Goal: Information Seeking & Learning: Learn about a topic

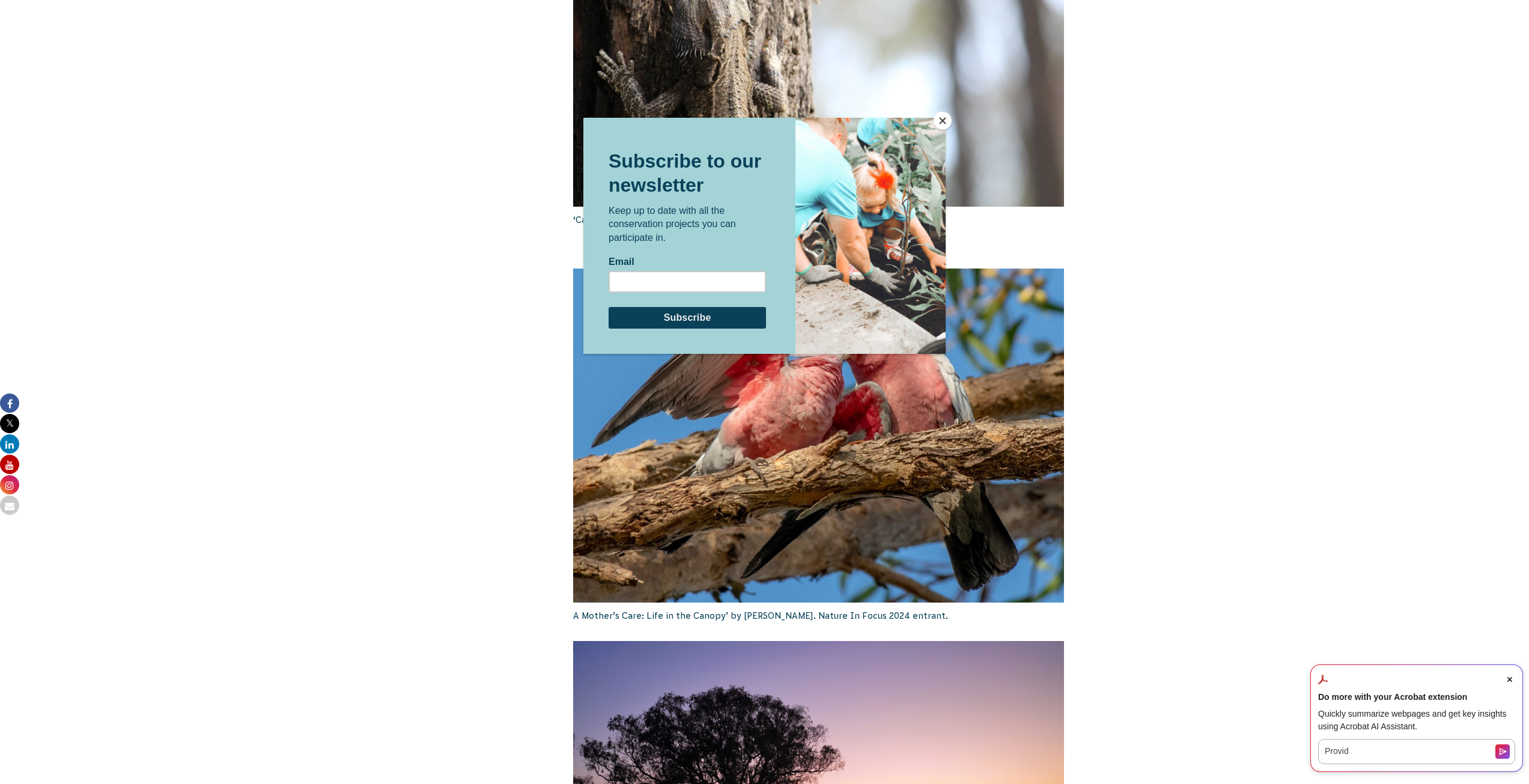
scroll to position [1742, 0]
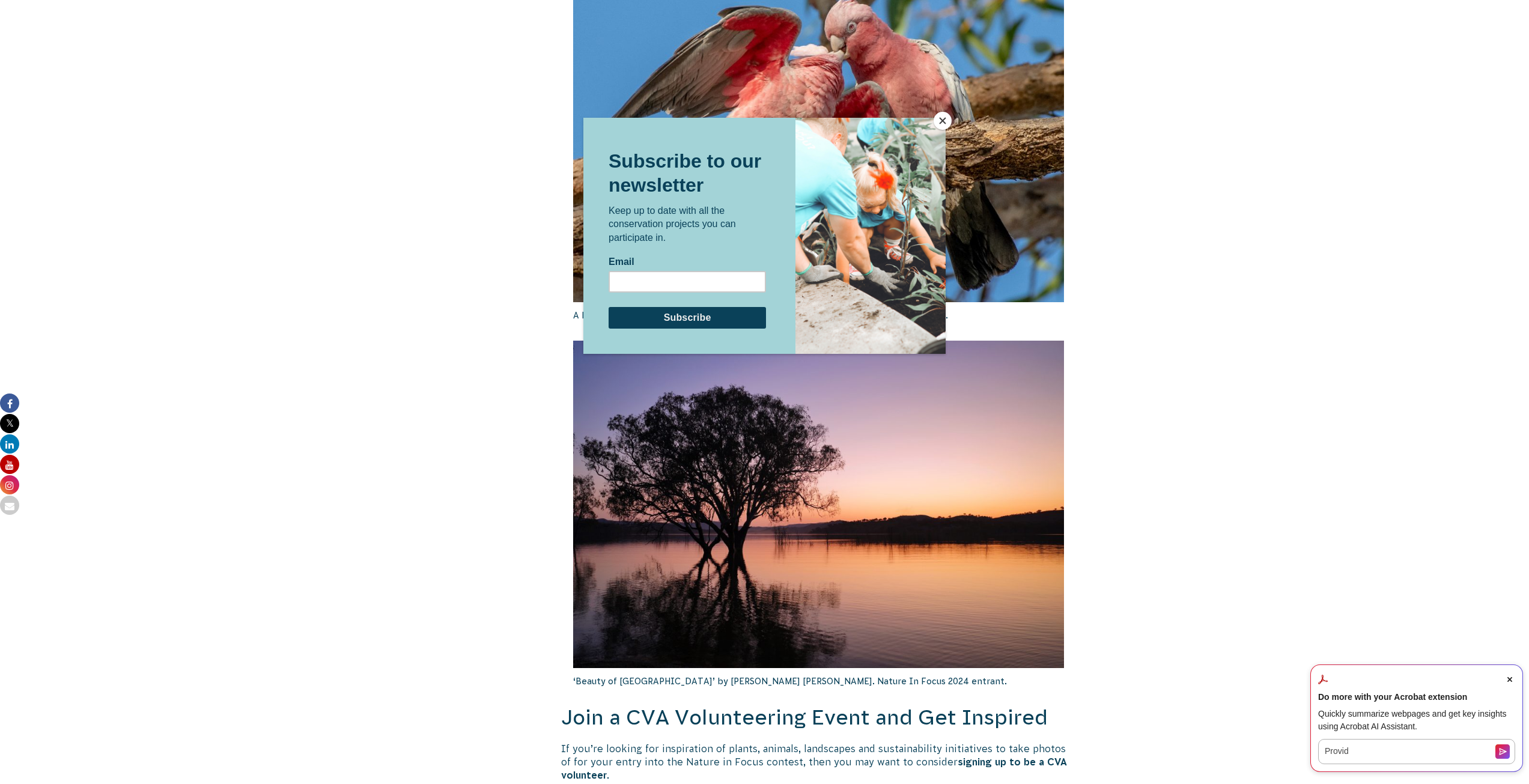
click at [940, 115] on button "Close" at bounding box center [943, 121] width 18 height 18
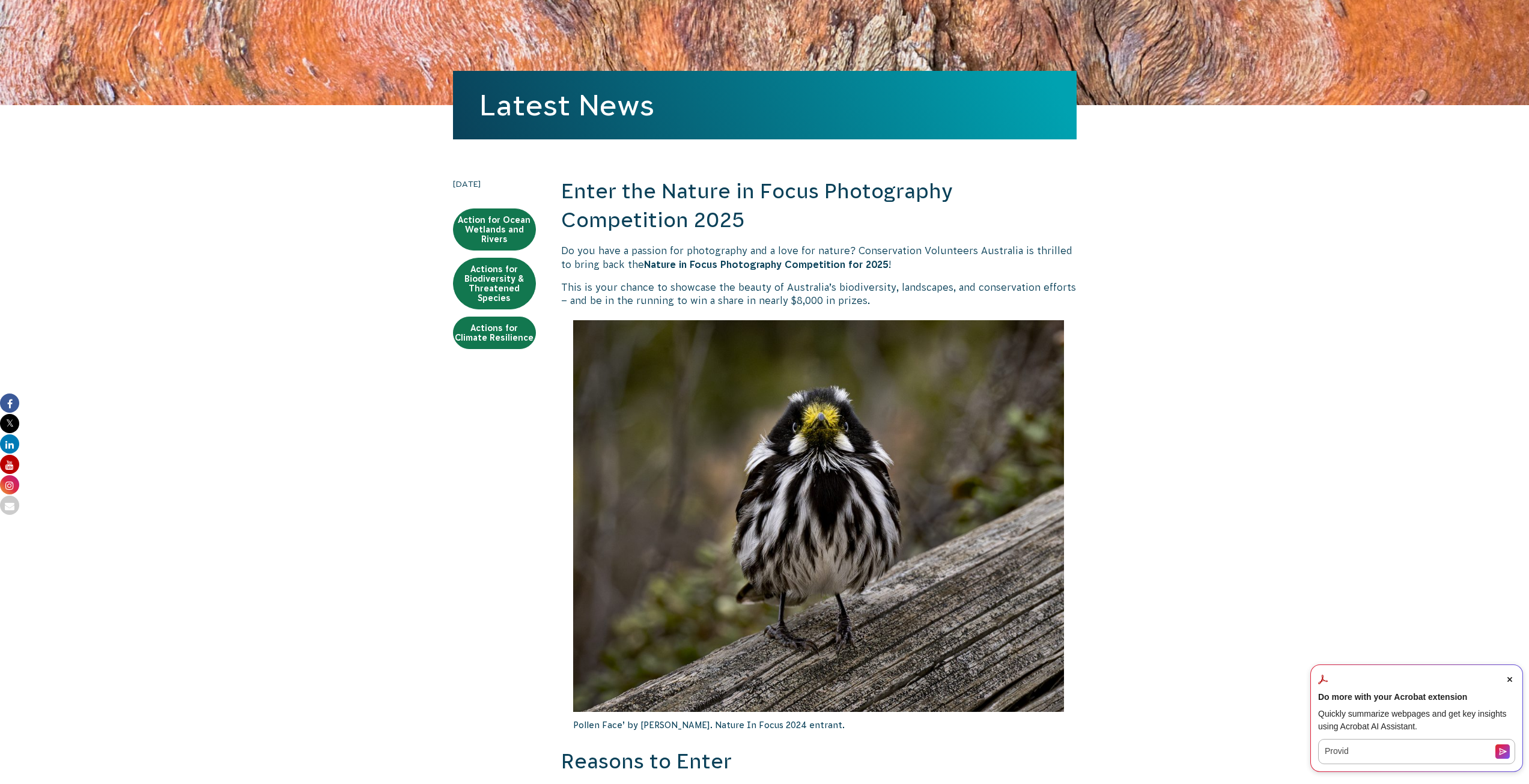
scroll to position [0, 0]
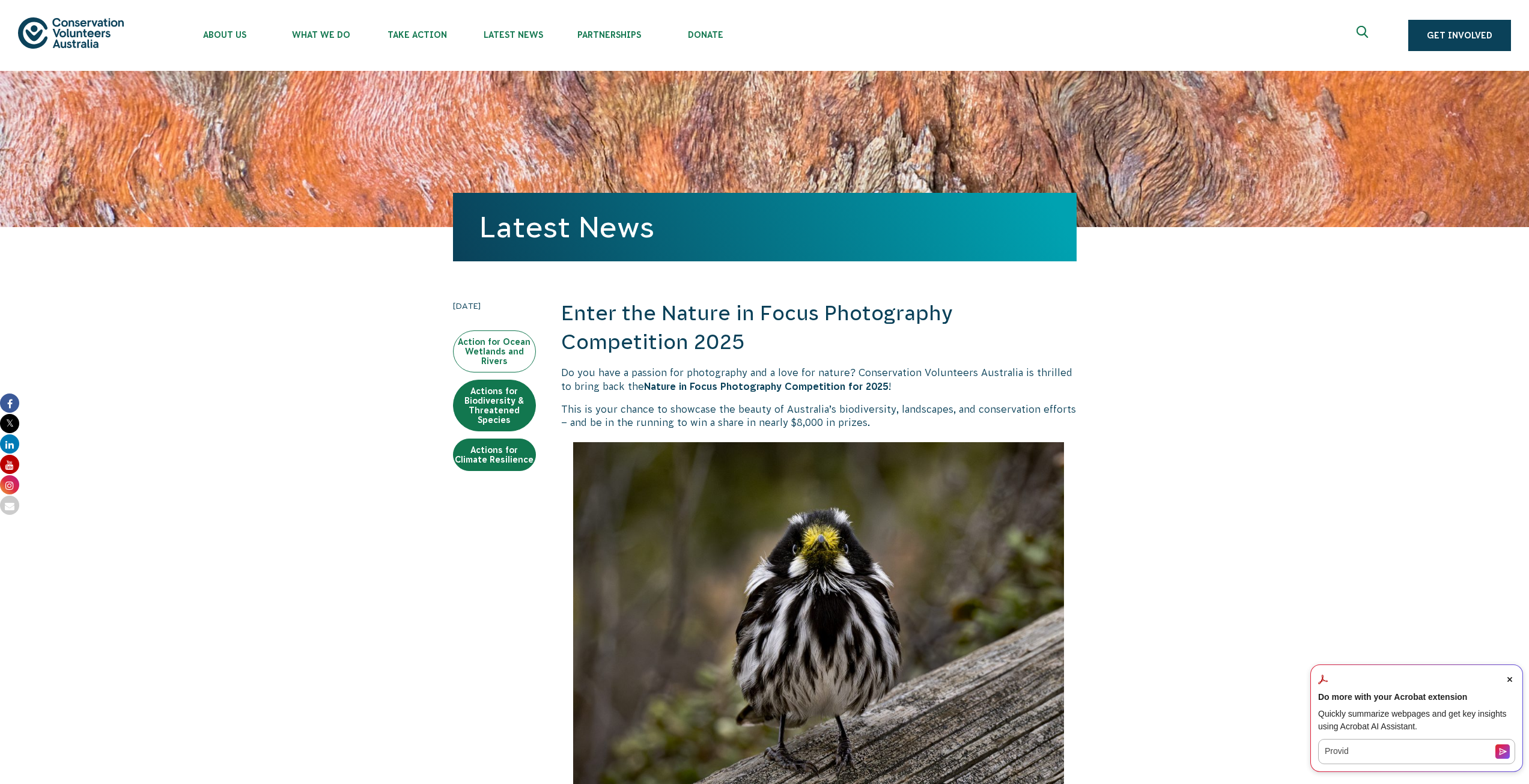
click at [501, 340] on link "Action for Ocean Wetlands and Rivers" at bounding box center [494, 351] width 83 height 42
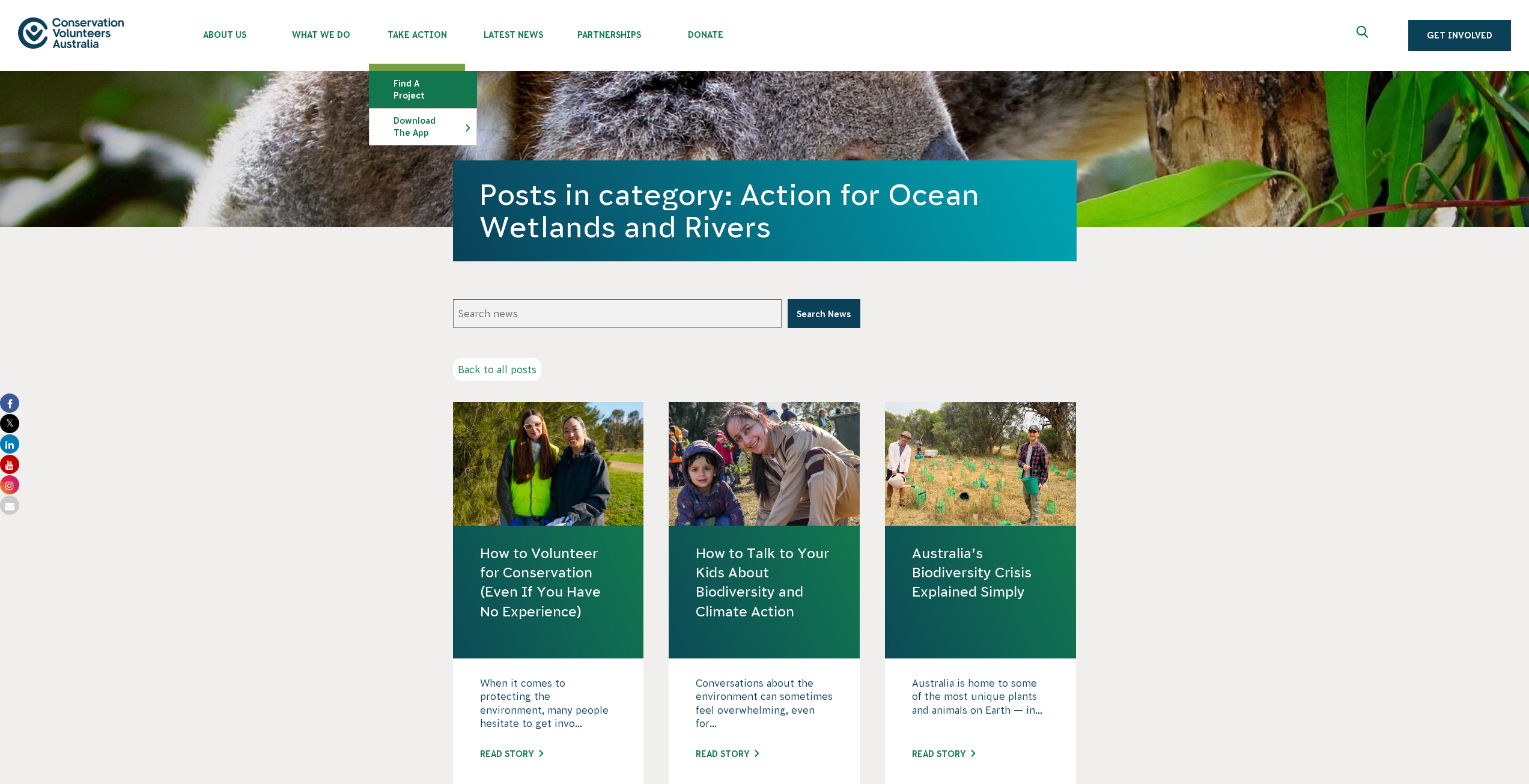
click at [447, 81] on link "Find a project" at bounding box center [423, 89] width 107 height 36
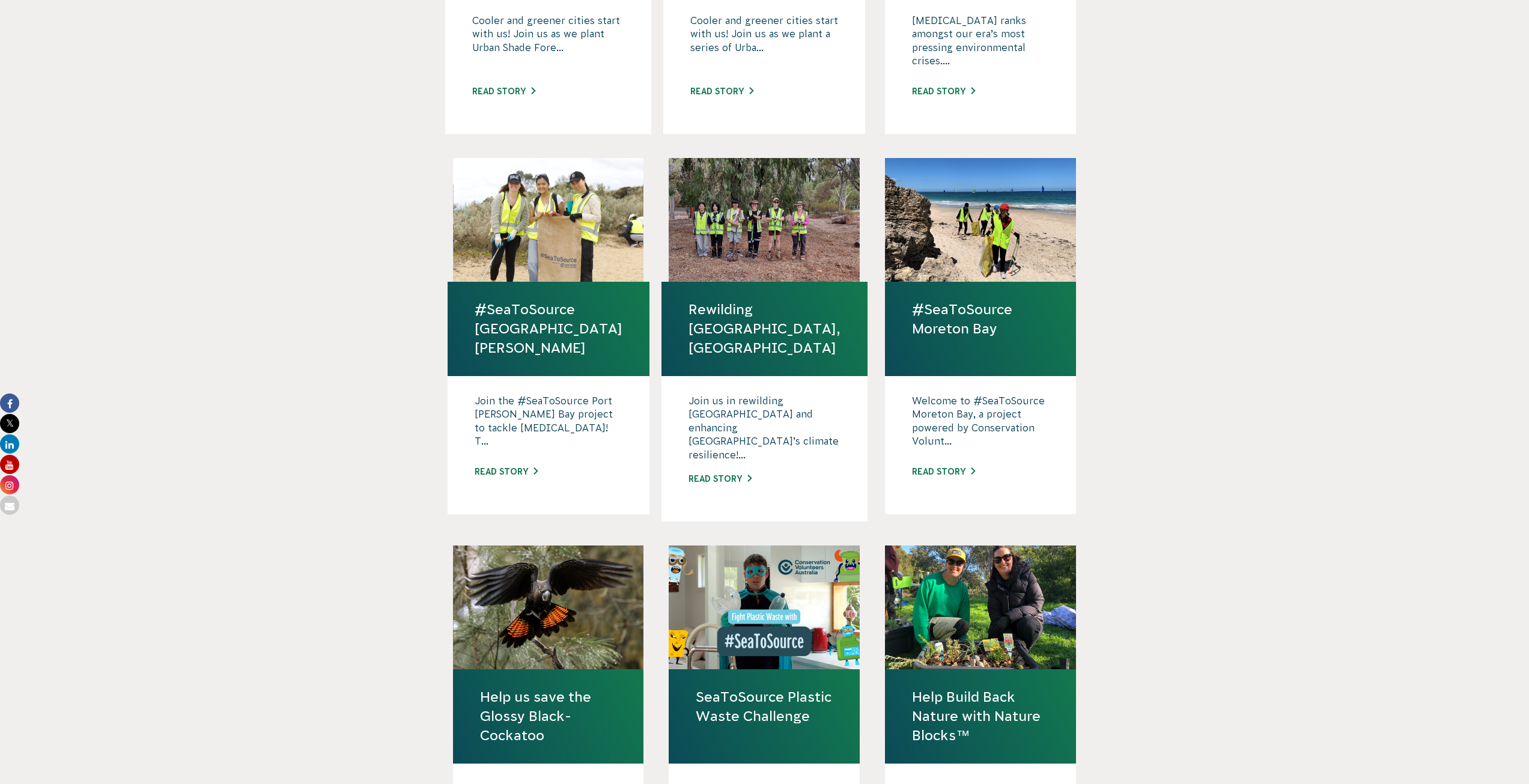
scroll to position [601, 0]
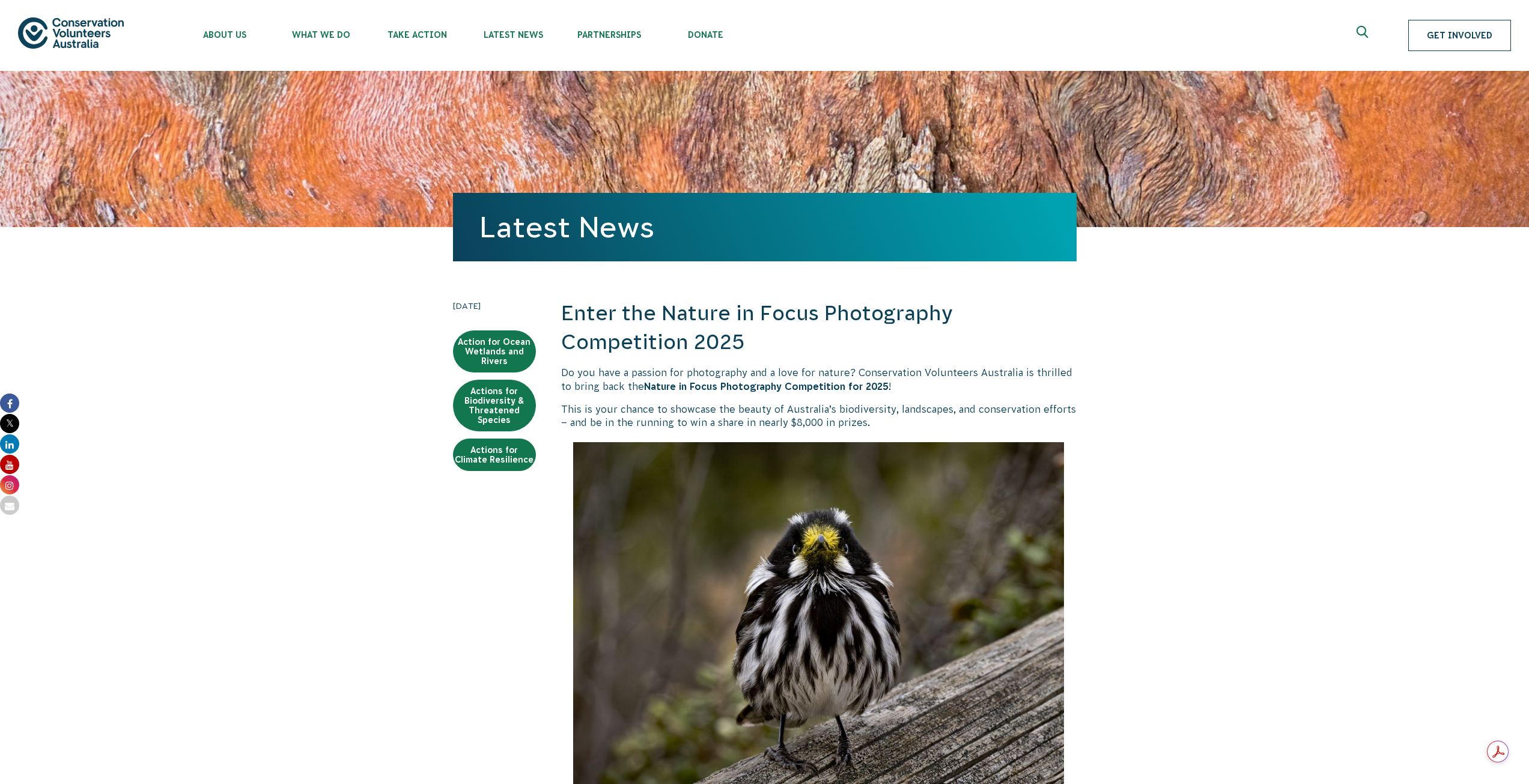
click at [1438, 34] on link "Get Involved" at bounding box center [1460, 35] width 103 height 31
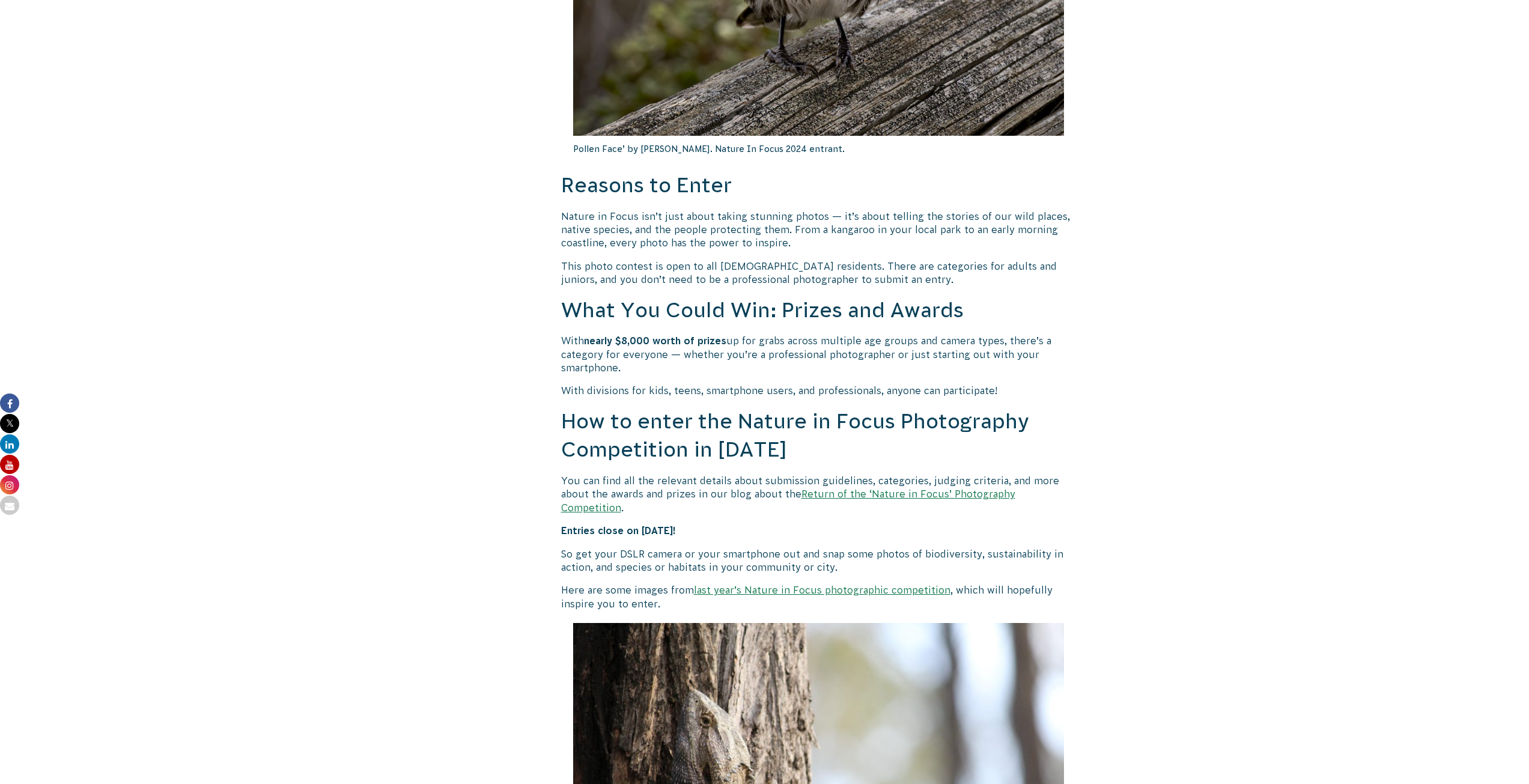
scroll to position [841, 0]
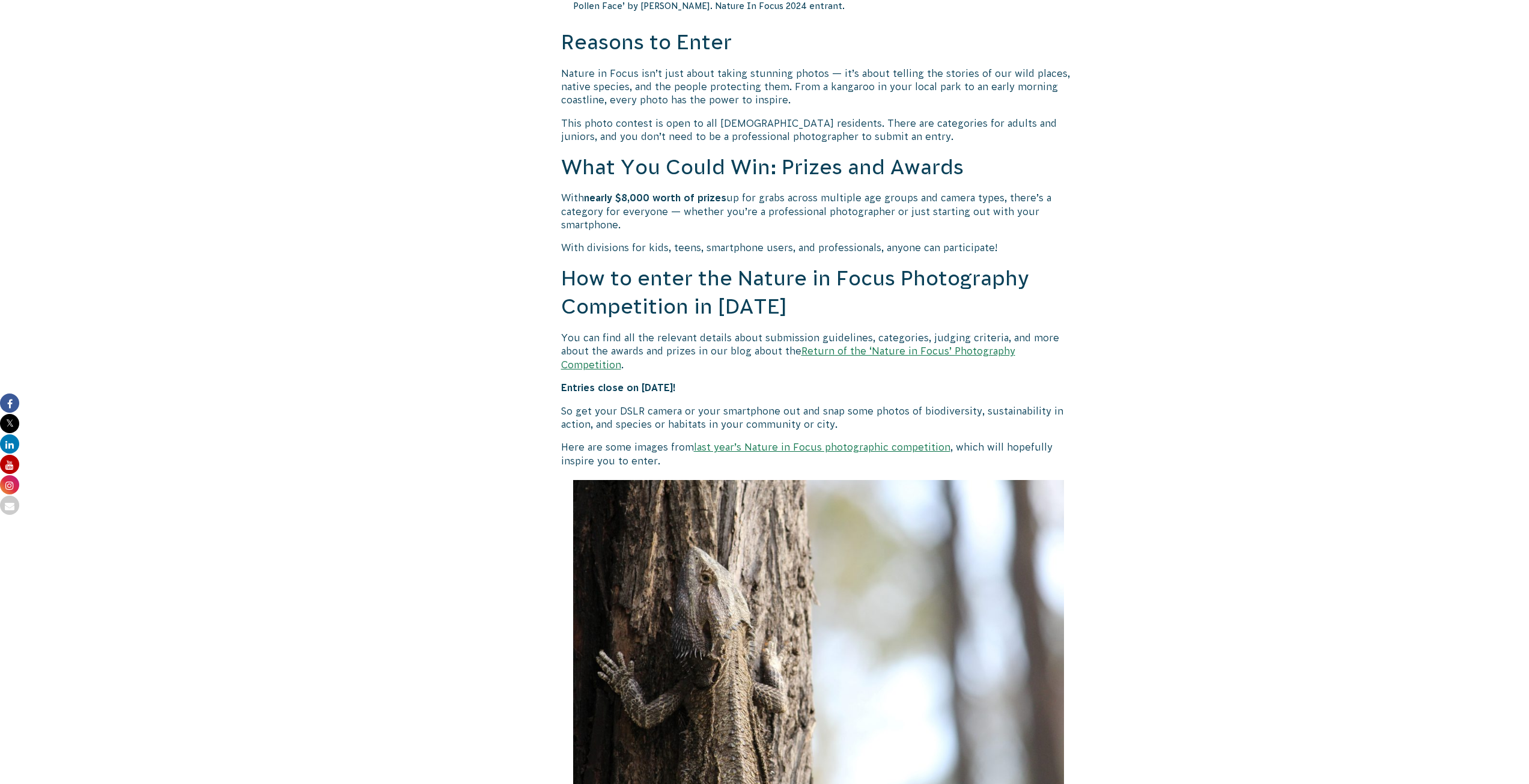
click at [787, 442] on link "last year’s Nature in Focus photographic competition" at bounding box center [822, 447] width 256 height 11
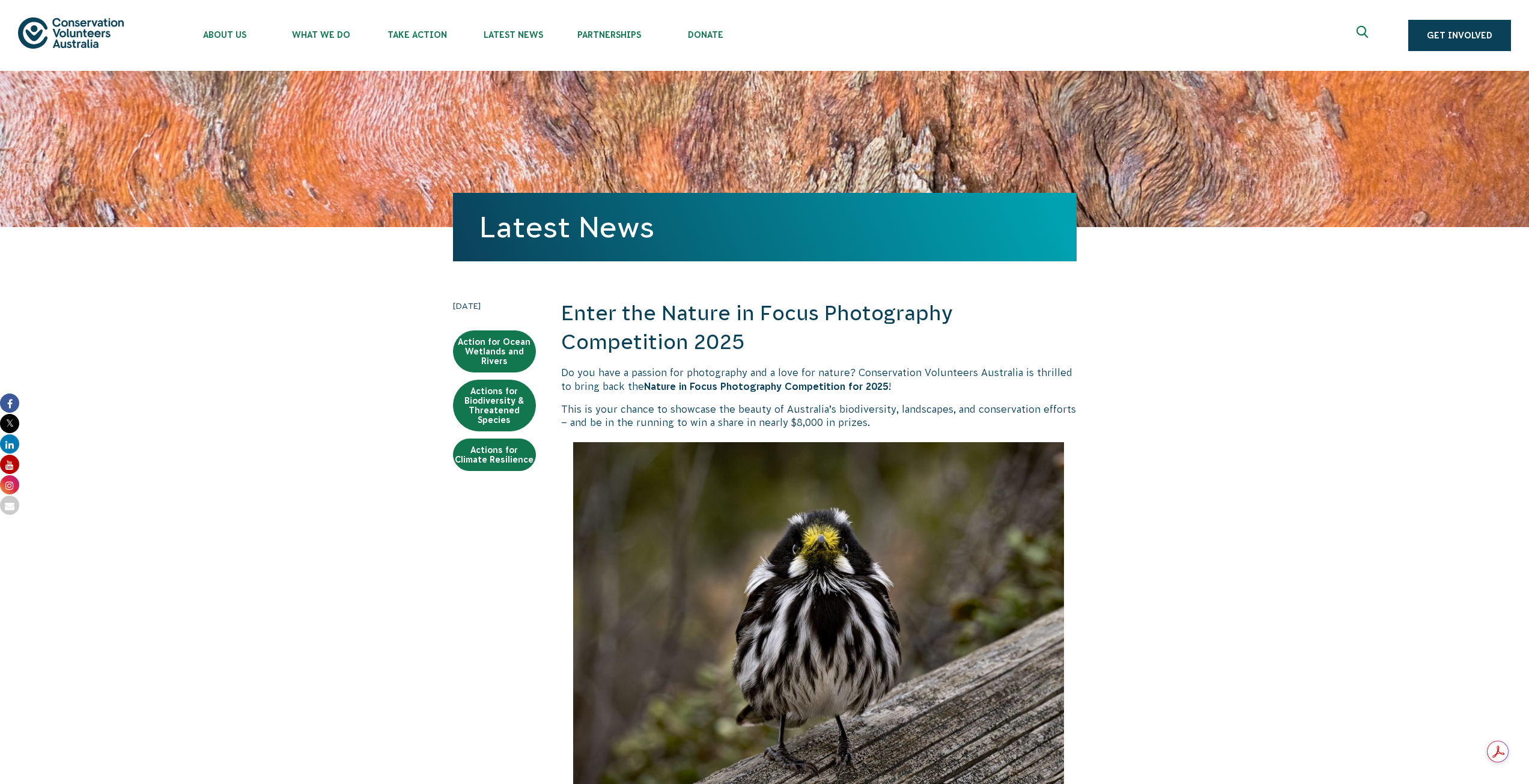
click at [758, 388] on strong "Nature in Focus Photography Competition for 2025" at bounding box center [766, 386] width 245 height 11
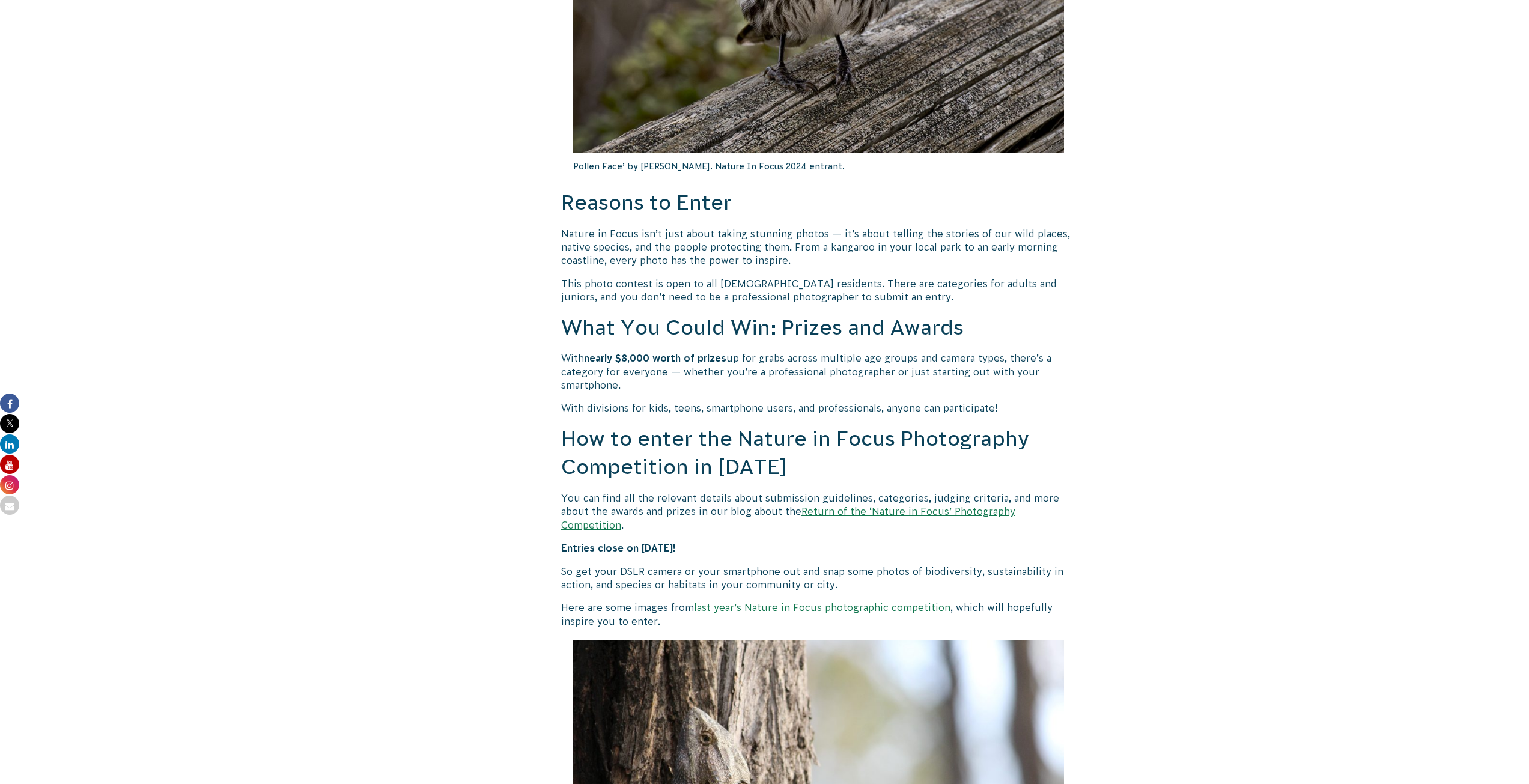
scroll to position [550, 0]
